Goal: Information Seeking & Learning: Find specific fact

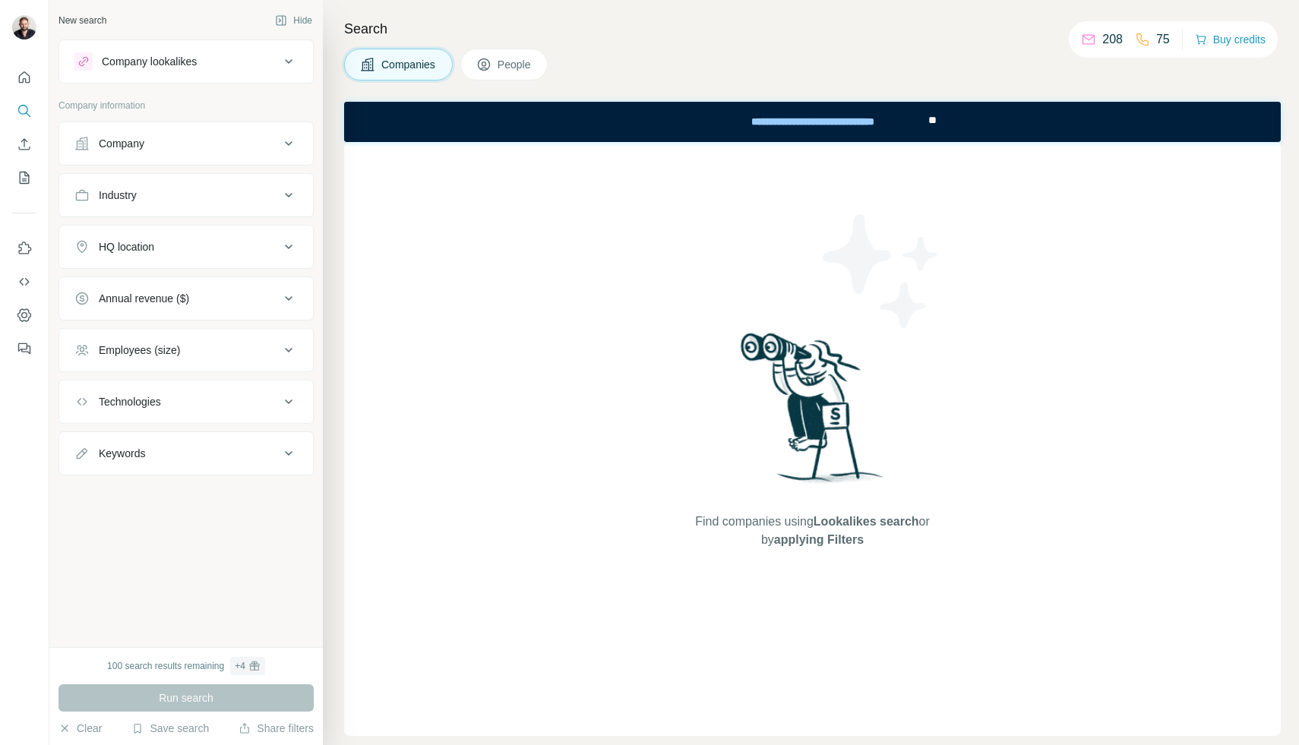
click at [726, 63] on div "Companies People" at bounding box center [812, 65] width 937 height 32
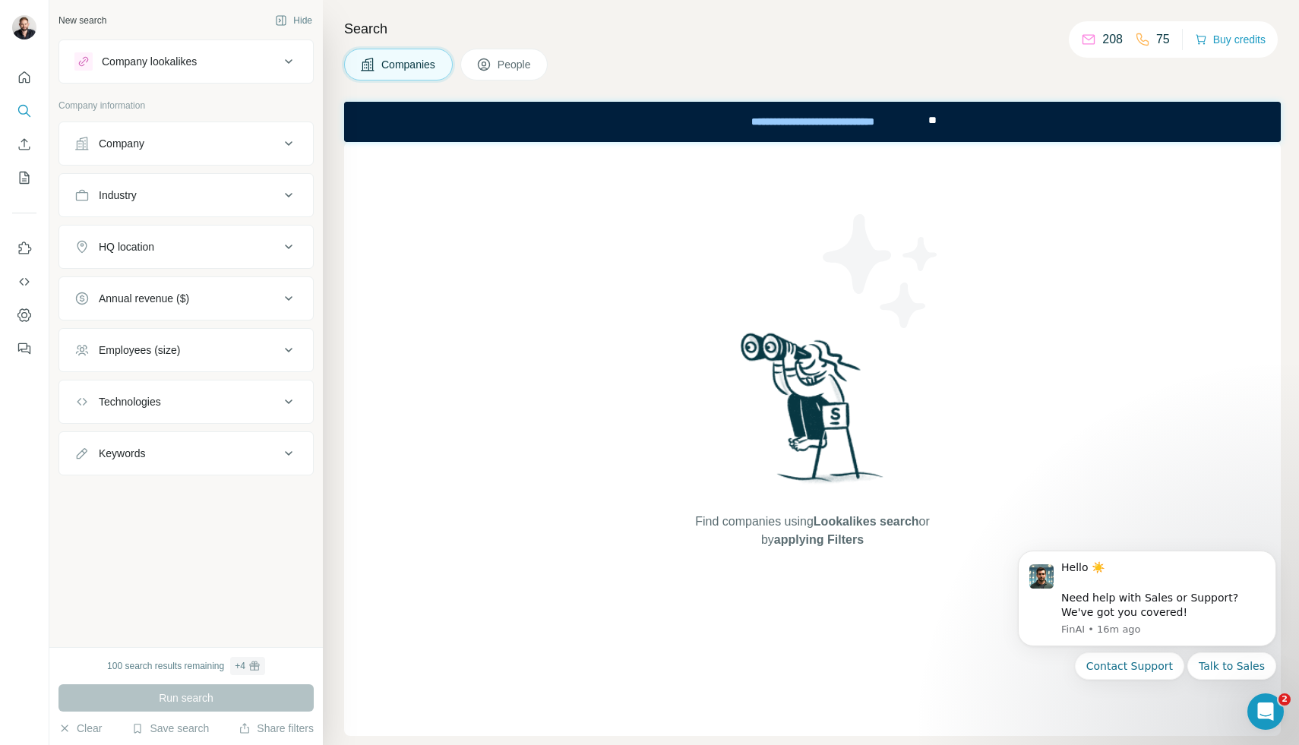
click at [841, 11] on div "Search Companies People Find companies using Lookalikes search or by applying F…" at bounding box center [811, 372] width 976 height 745
click at [881, 50] on div "Companies People" at bounding box center [812, 65] width 937 height 32
click at [543, 65] on button "People" at bounding box center [504, 65] width 88 height 32
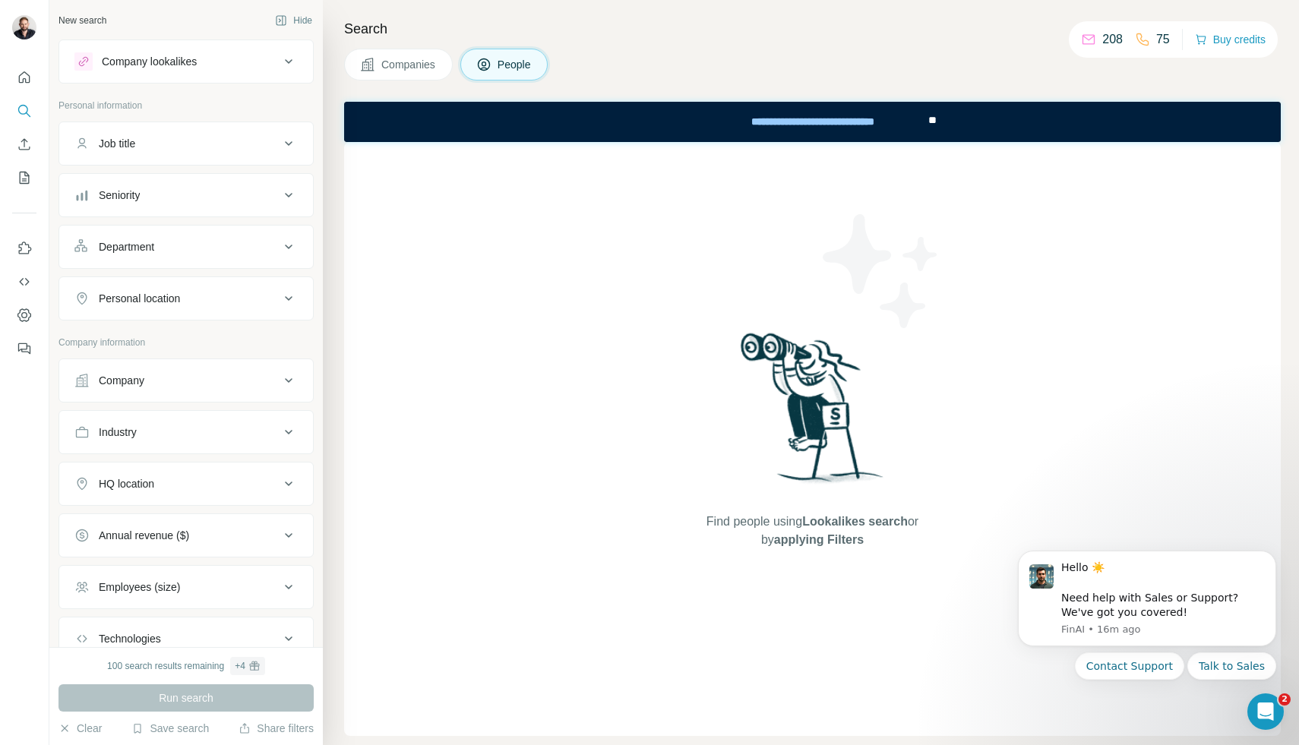
click at [234, 140] on div "Job title" at bounding box center [176, 143] width 205 height 15
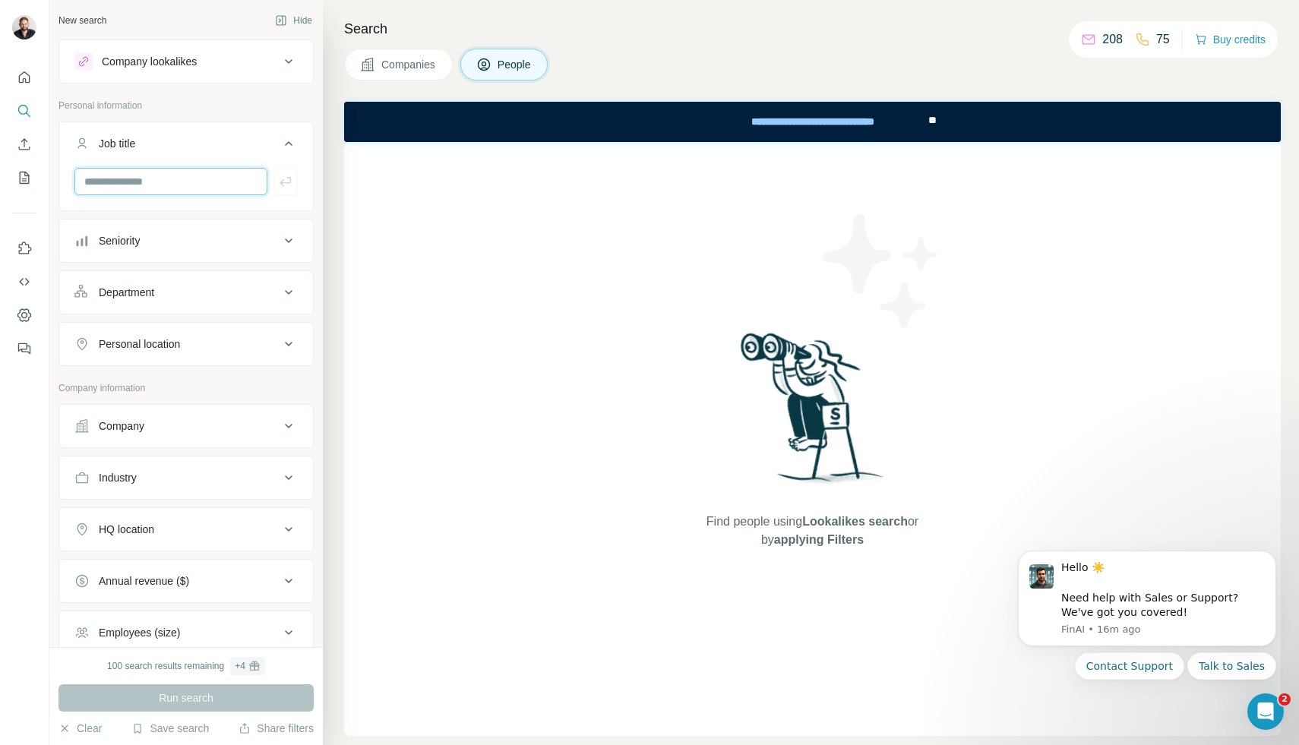
click at [195, 182] on input "text" at bounding box center [170, 181] width 193 height 27
type input "***"
click at [722, 58] on div "Companies People" at bounding box center [812, 65] width 937 height 32
click at [795, 13] on div "Search Companies People Find people using Lookalikes search or by applying Filt…" at bounding box center [811, 372] width 976 height 745
